Goal: Task Accomplishment & Management: Complete application form

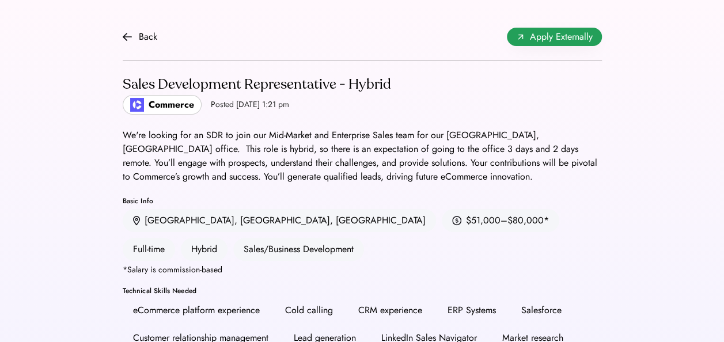
click at [556, 45] on button "Apply Externally" at bounding box center [554, 37] width 95 height 18
click at [130, 33] on img at bounding box center [127, 36] width 9 height 9
click at [123, 37] on img at bounding box center [127, 36] width 9 height 9
click at [123, 35] on img at bounding box center [127, 36] width 9 height 9
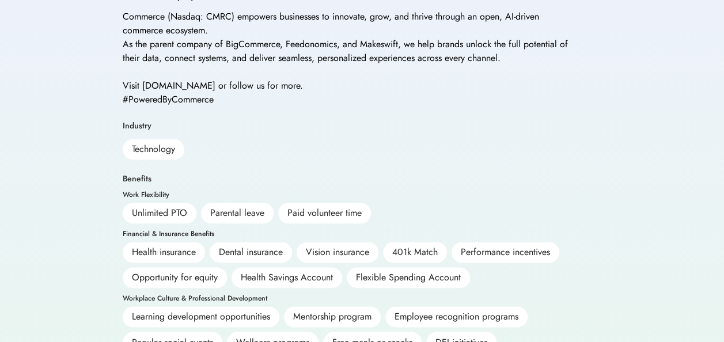
scroll to position [777, 0]
